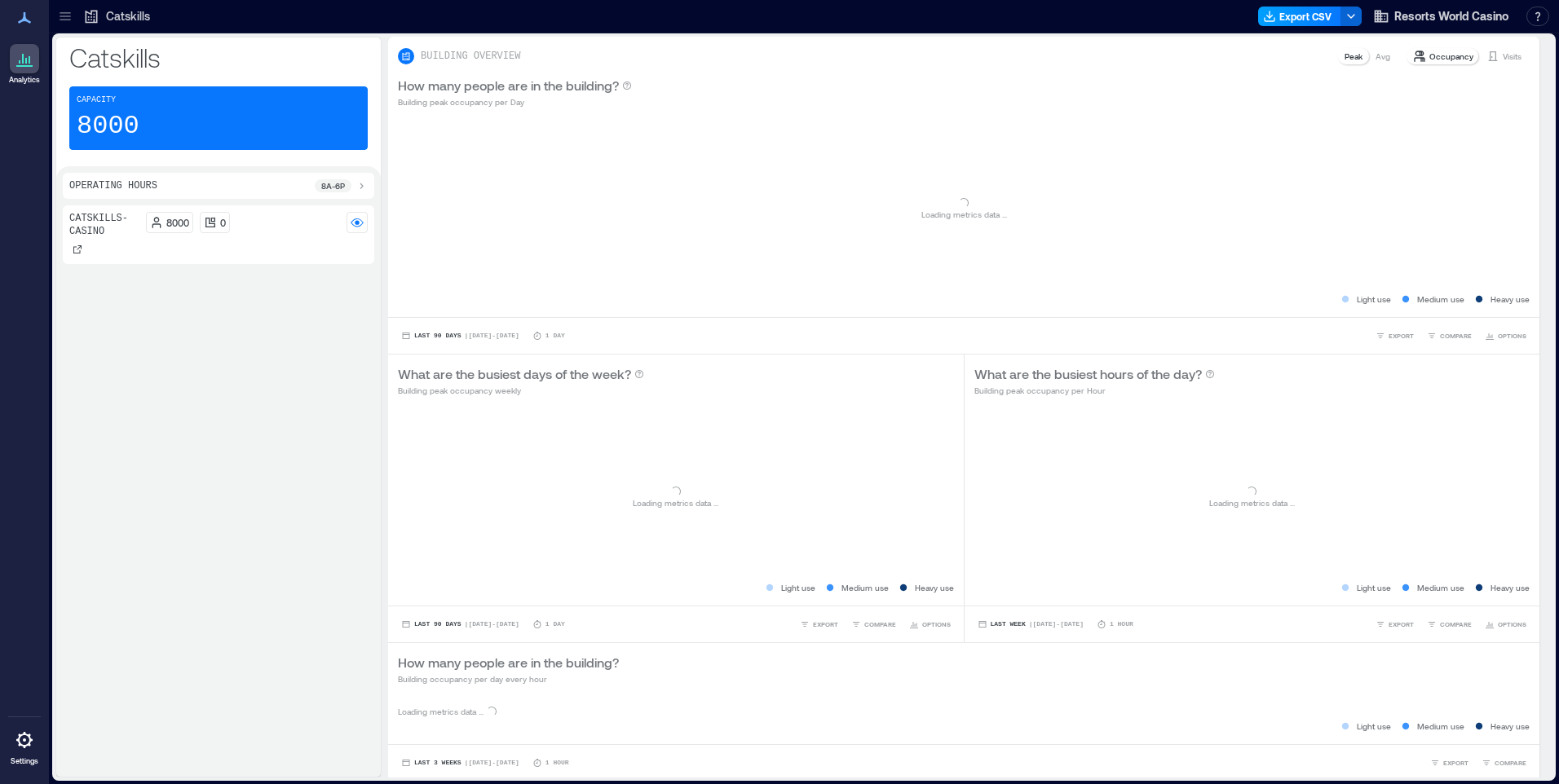
click at [1289, 22] on button "Export CSV" at bounding box center [1300, 16] width 83 height 20
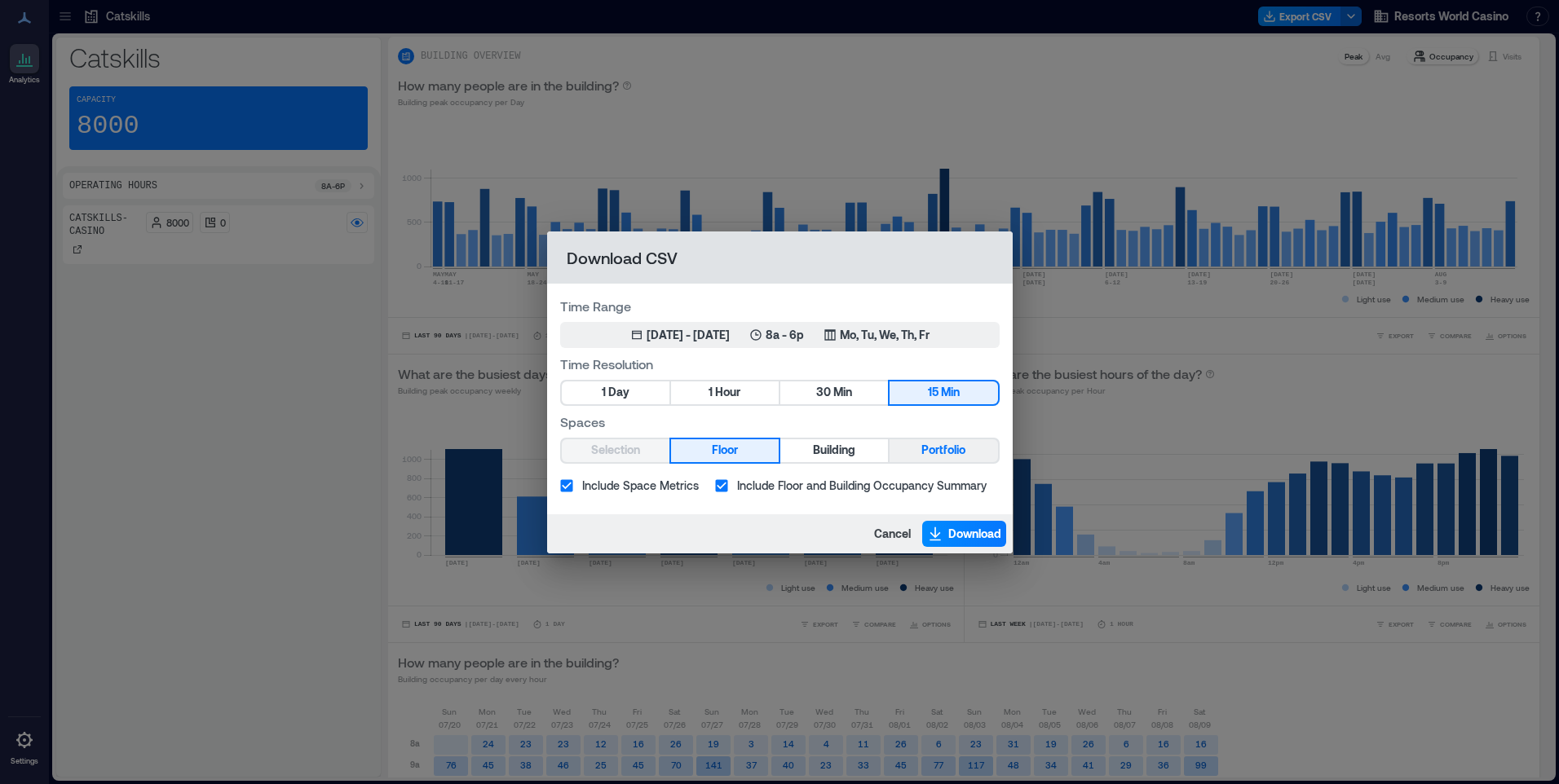
click at [941, 453] on span "Portfolio" at bounding box center [943, 451] width 44 height 21
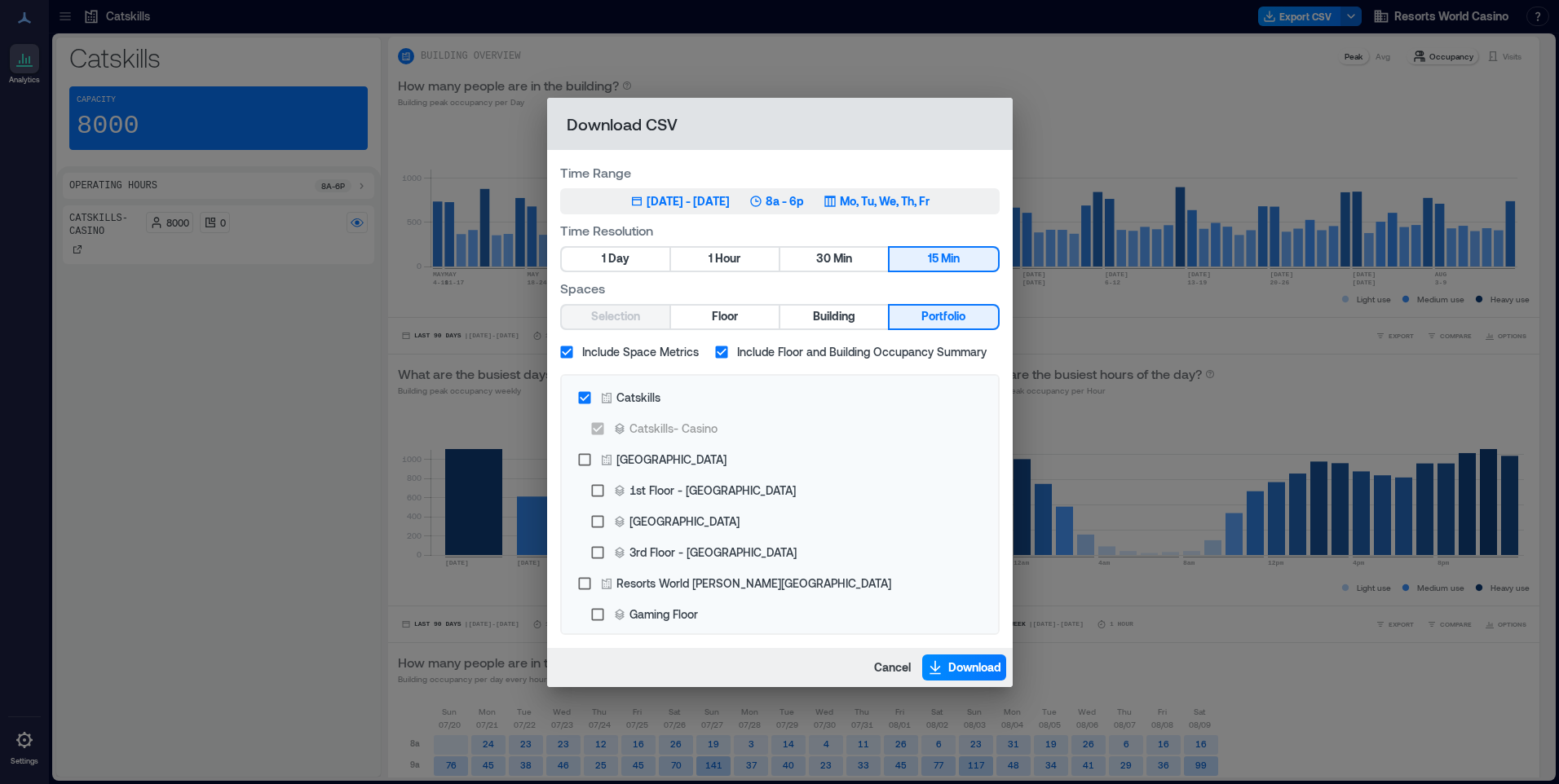
click at [929, 197] on p "Mo, Tu, We, Th, Fr" at bounding box center [884, 201] width 90 height 16
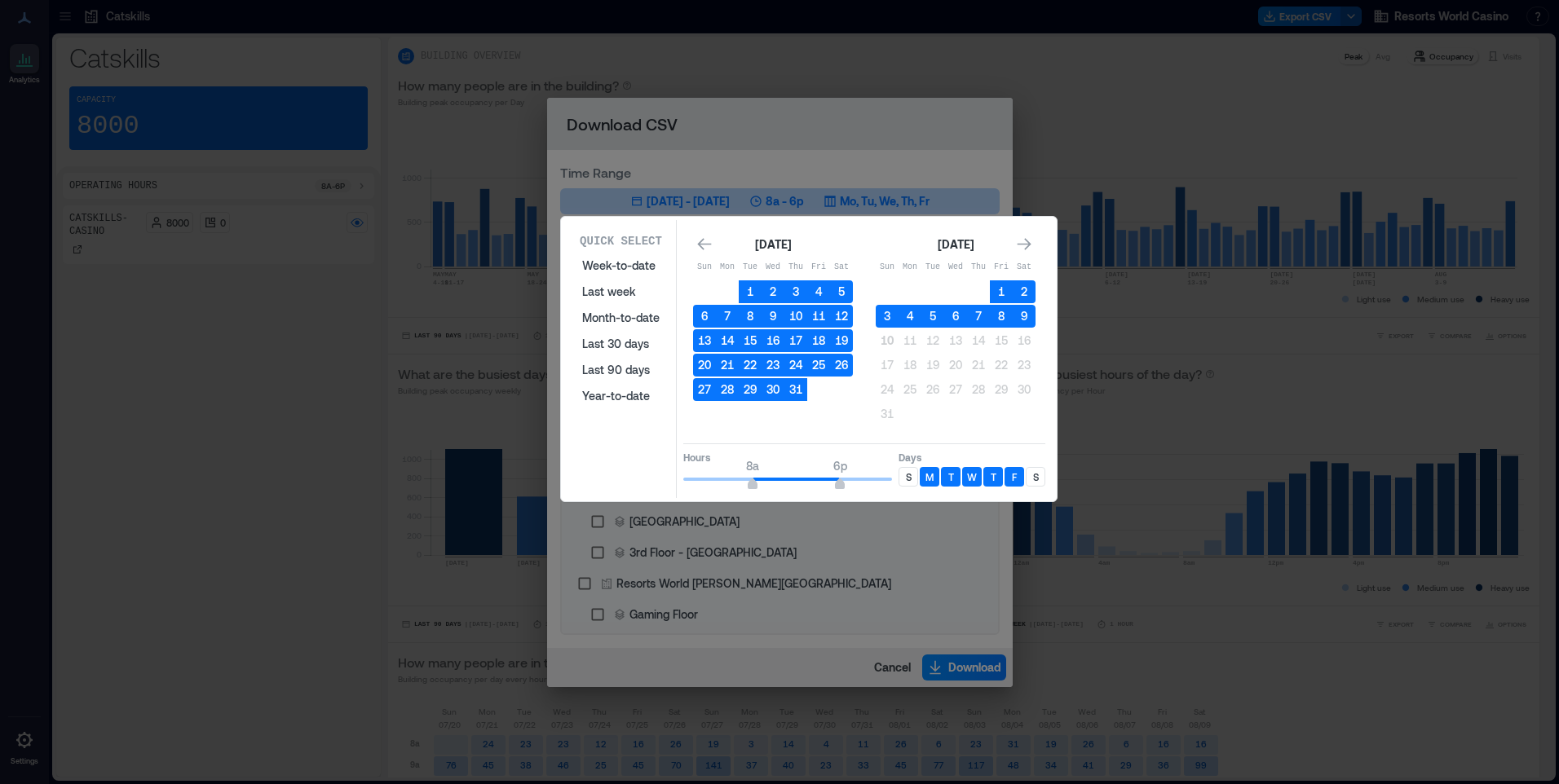
click at [912, 474] on div "S" at bounding box center [907, 476] width 20 height 20
click at [1042, 477] on div "S" at bounding box center [1035, 476] width 20 height 20
click at [1027, 327] on button "9" at bounding box center [1024, 316] width 22 height 22
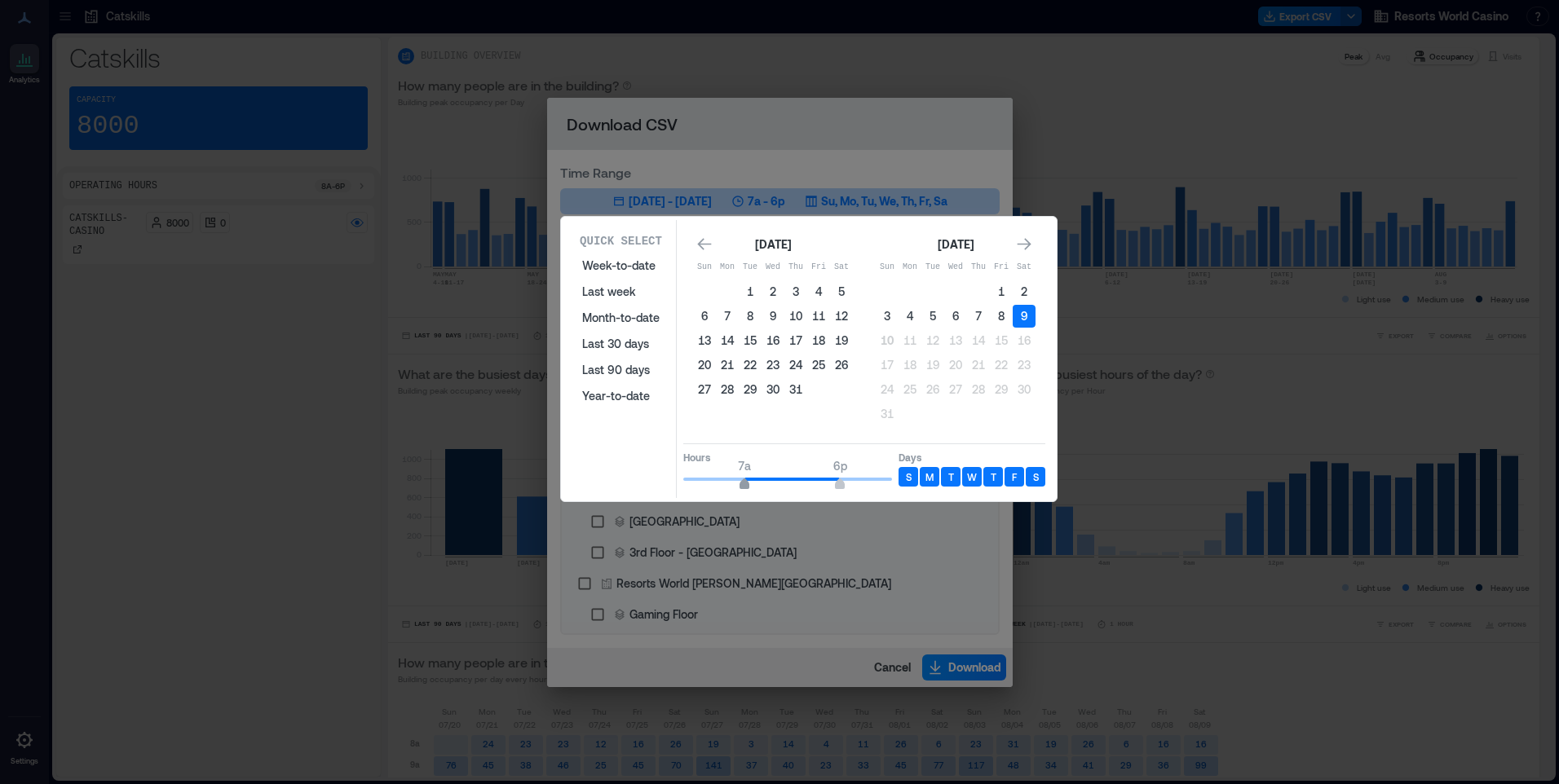
type input "*"
drag, startPoint x: 758, startPoint y: 482, endPoint x: 739, endPoint y: 488, distance: 19.9
click at [739, 488] on span "6a 6p" at bounding box center [788, 479] width 209 height 24
type input "**"
drag, startPoint x: 836, startPoint y: 486, endPoint x: 897, endPoint y: 485, distance: 61.0
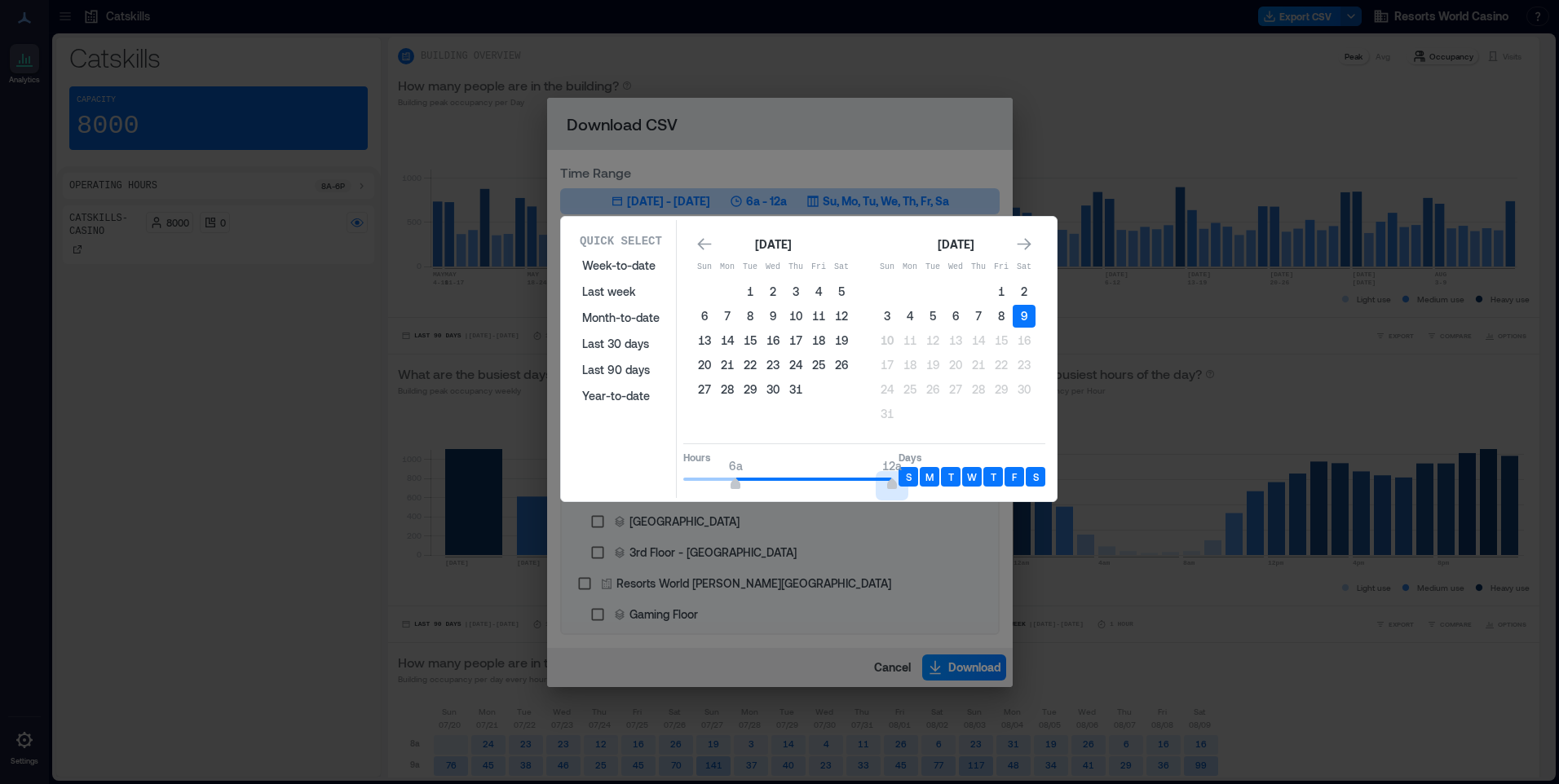
click at [897, 485] on div "Hours 6a 12a Days S M T W T F S" at bounding box center [864, 468] width 362 height 48
click at [809, 437] on div "[DATE] Sun Mon Tue Wed Thu Fri Sat 1 2 3 4 5 6 7 8 9 10 11 12 13 14 15 16 17 18…" at bounding box center [864, 358] width 362 height 266
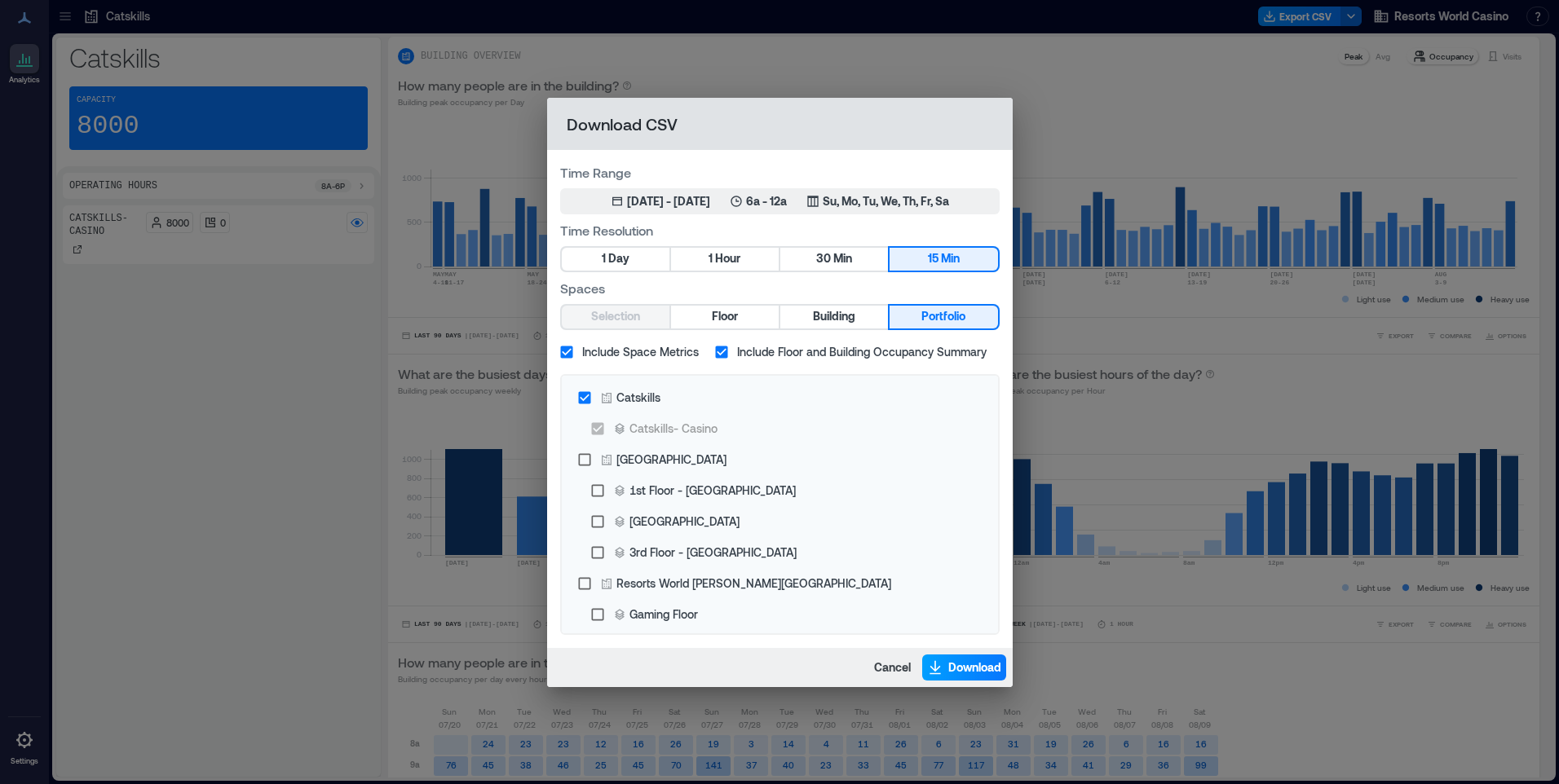
click at [964, 670] on span "Download" at bounding box center [974, 667] width 53 height 16
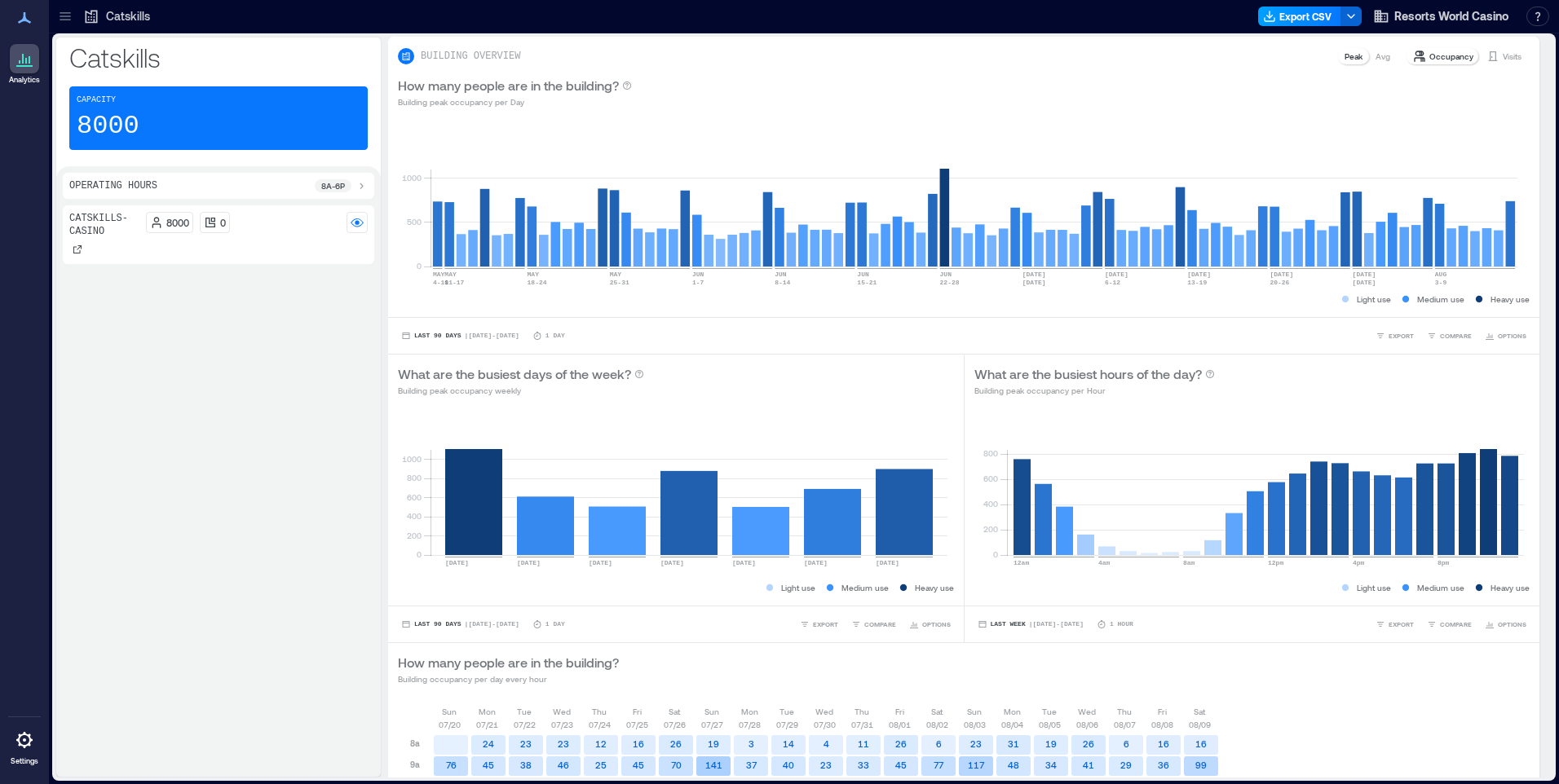
click at [1313, 18] on button "Export CSV" at bounding box center [1300, 16] width 83 height 20
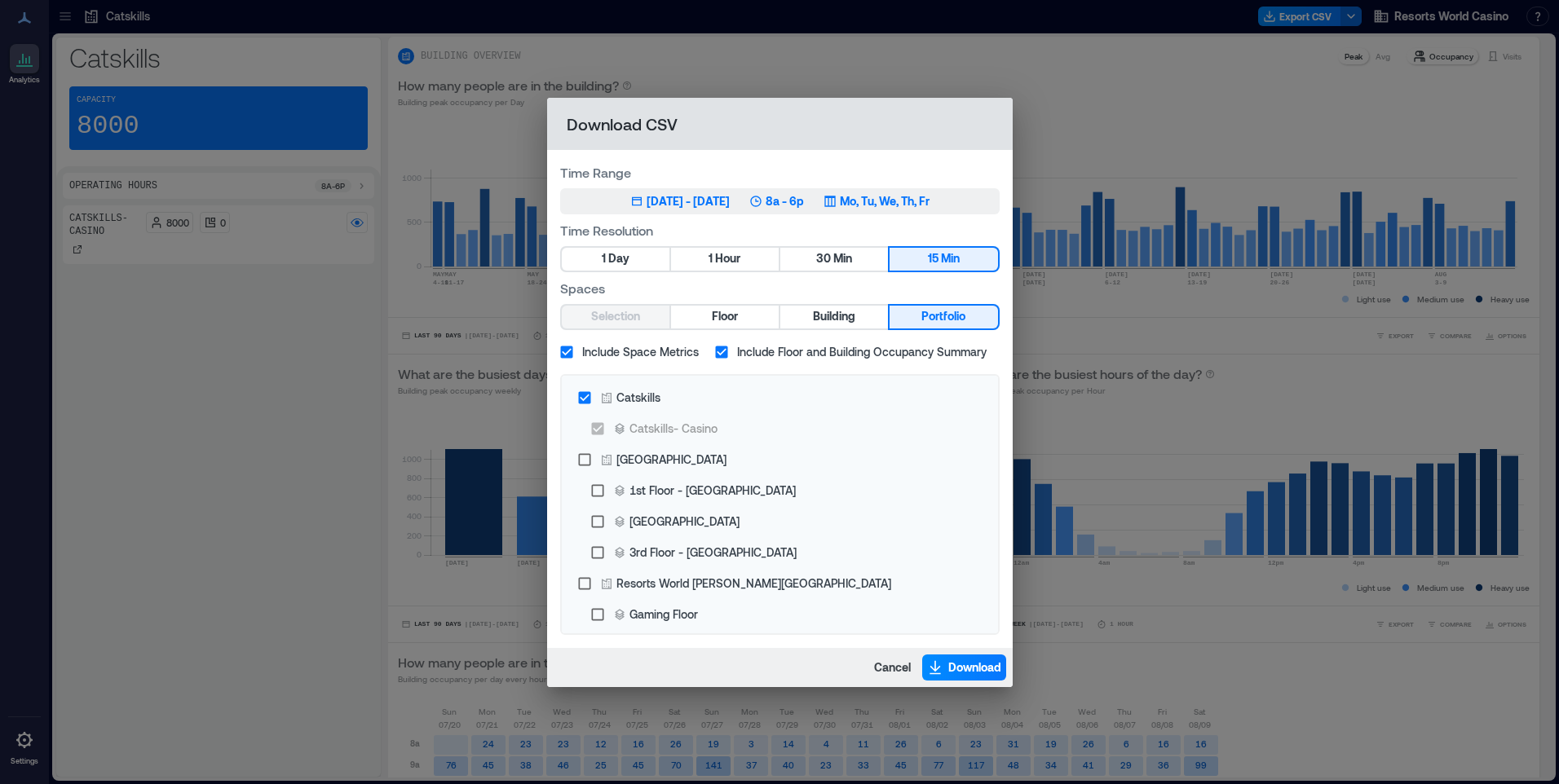
click at [923, 212] on button "May 10, 2025 - [DATE] 8a - 6p Mo, Tu, We, Th, Fr" at bounding box center [780, 202] width 440 height 26
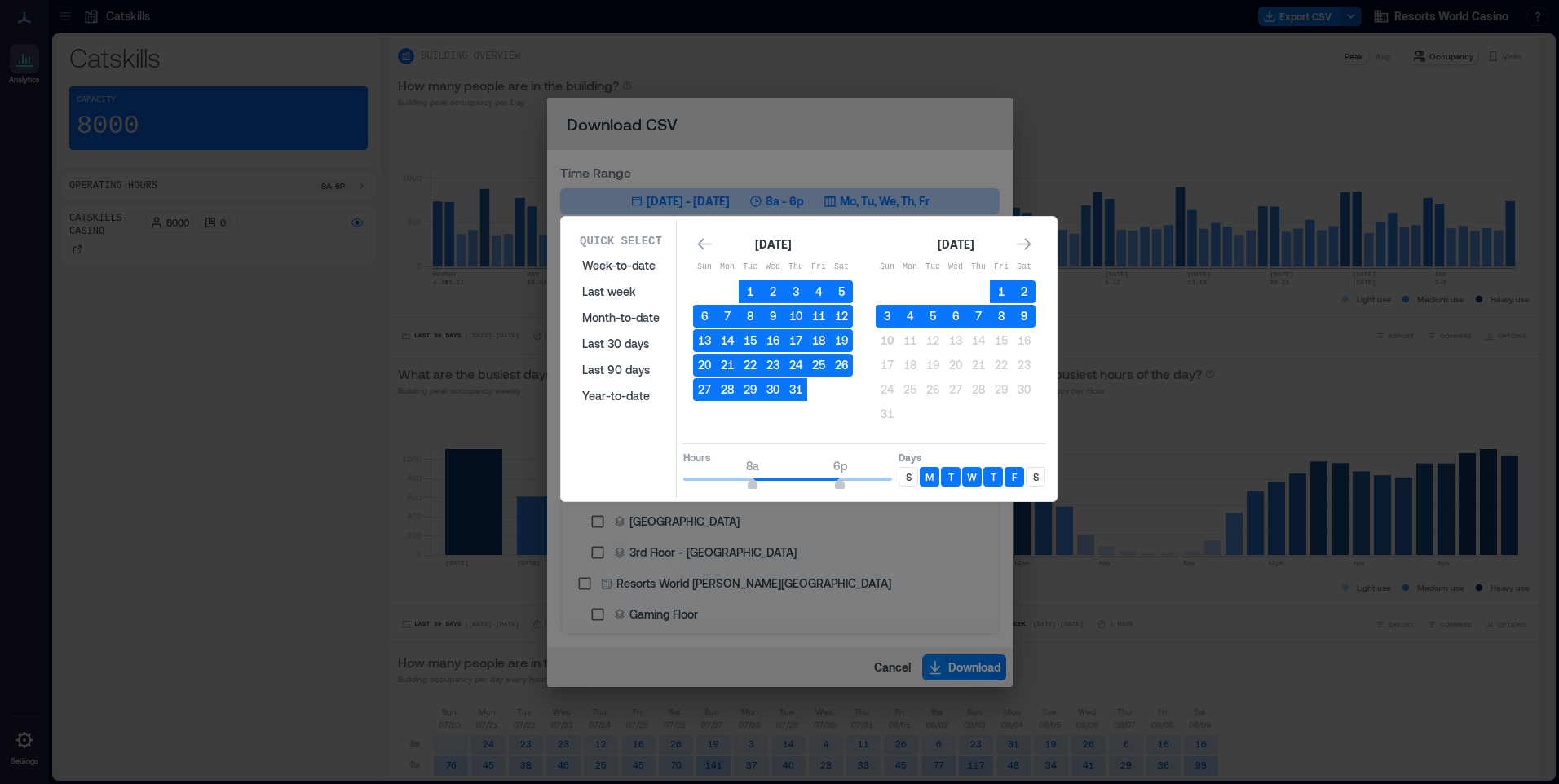
click at [1023, 314] on button "9" at bounding box center [1024, 316] width 22 height 22
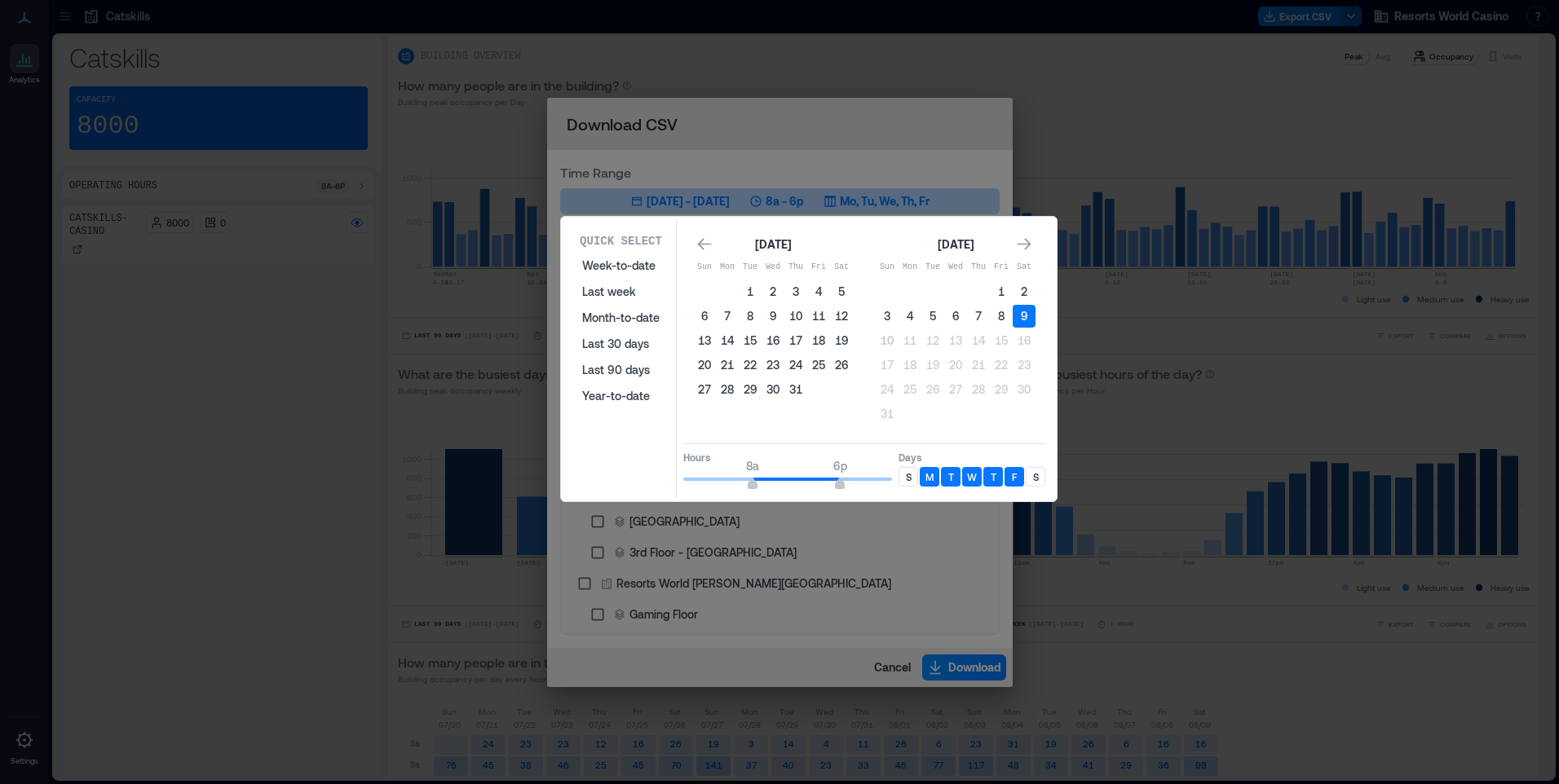
click at [902, 474] on div "S" at bounding box center [907, 476] width 20 height 20
click at [1035, 480] on p "S" at bounding box center [1036, 476] width 6 height 13
type input "*"
drag, startPoint x: 728, startPoint y: 482, endPoint x: 652, endPoint y: 482, distance: 76.0
click at [652, 482] on div "Quick Select Week-to-date Last week Month-to-date Last 30 days Last 90 days Yea…" at bounding box center [808, 358] width 486 height 278
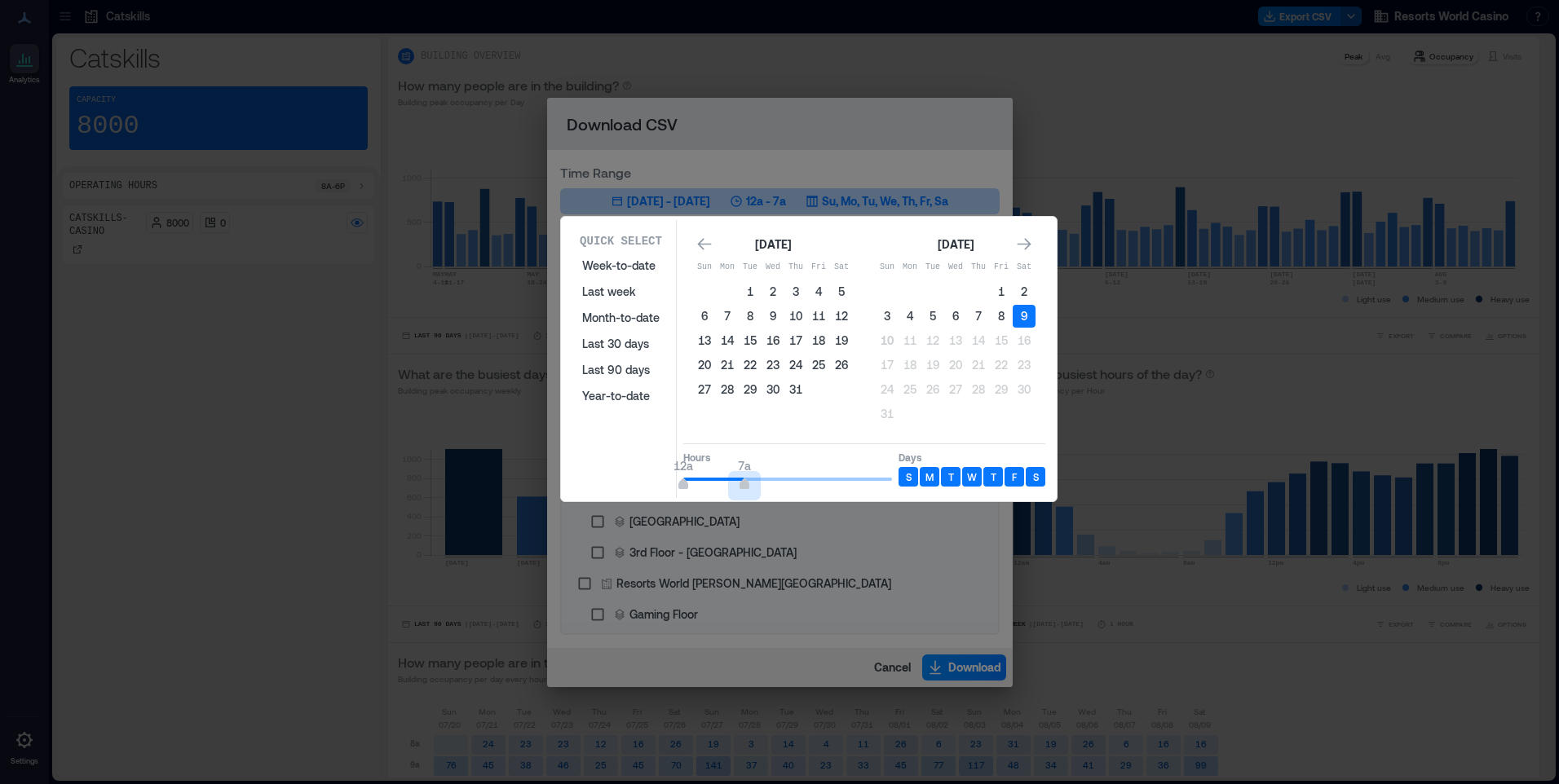
type input "*"
drag, startPoint x: 843, startPoint y: 484, endPoint x: 733, endPoint y: 494, distance: 110.5
click at [733, 494] on div "Quick Select Week-to-date Last week Month-to-date Last 30 days Last 90 days Yea…" at bounding box center [808, 358] width 486 height 278
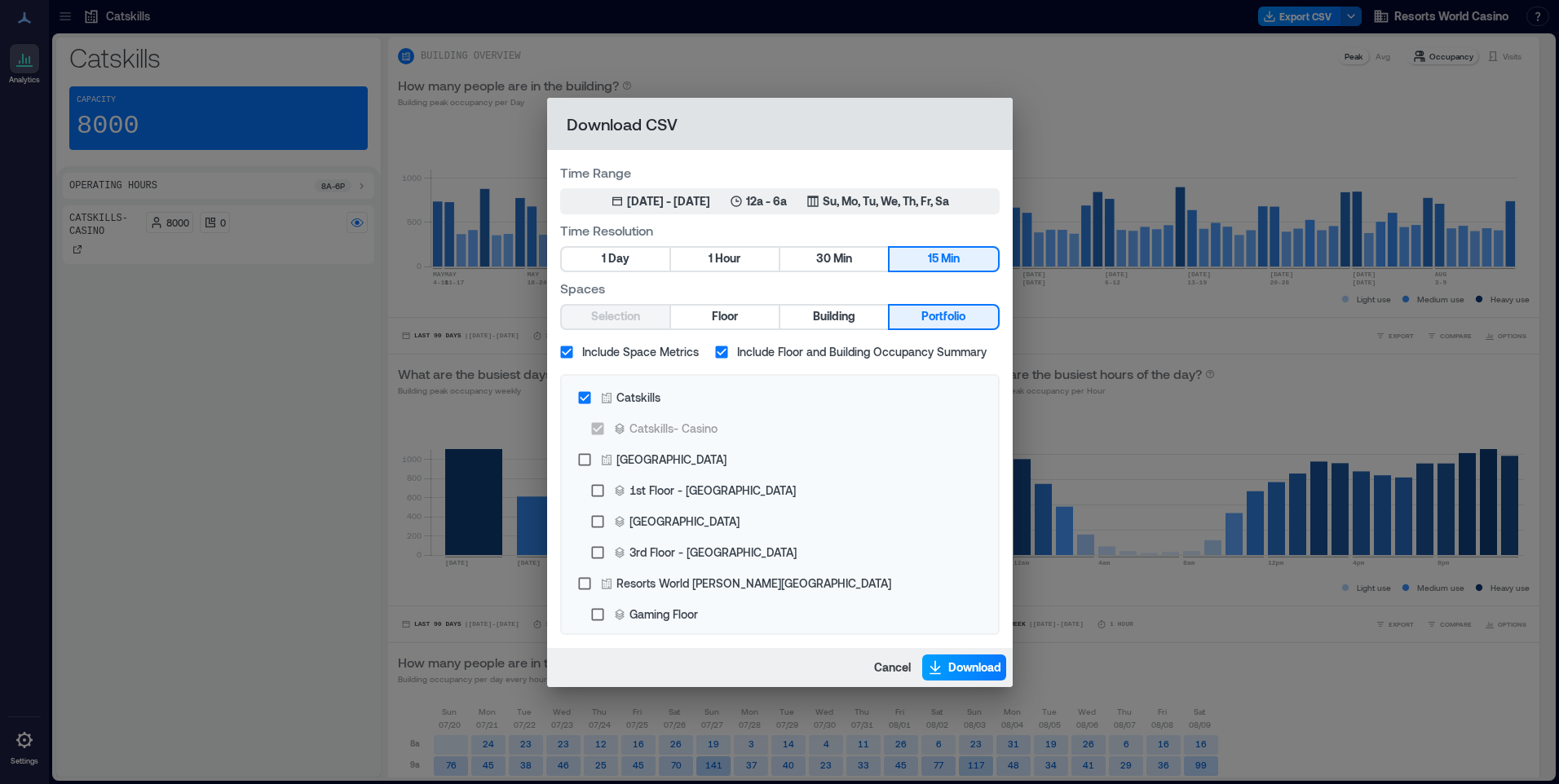
click at [970, 672] on span "Download" at bounding box center [974, 667] width 53 height 16
